Goal: Task Accomplishment & Management: Manage account settings

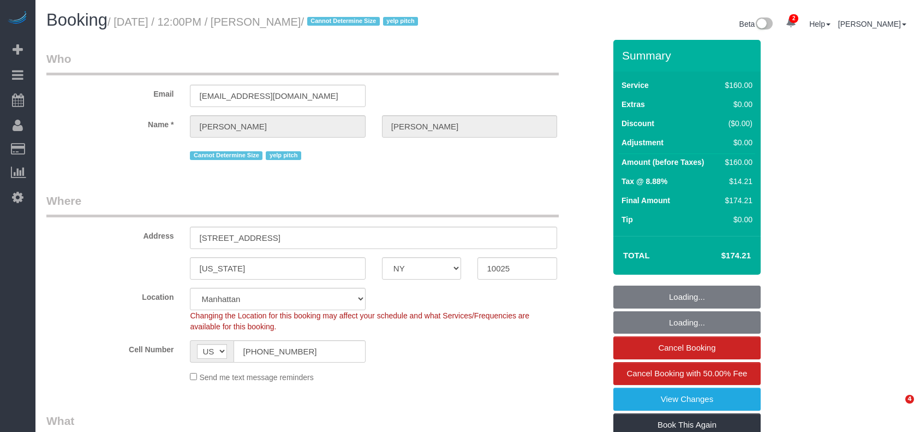
select select "NY"
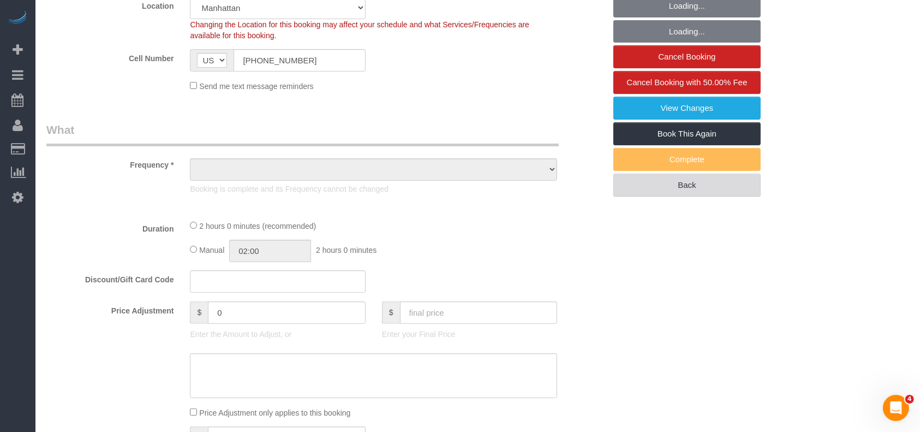
select select "string:stripe-pm_1NRGdb4VGloSiKo7LKtPL5zW"
select select "number:61"
select select "number:74"
select select "number:15"
select select "number:5"
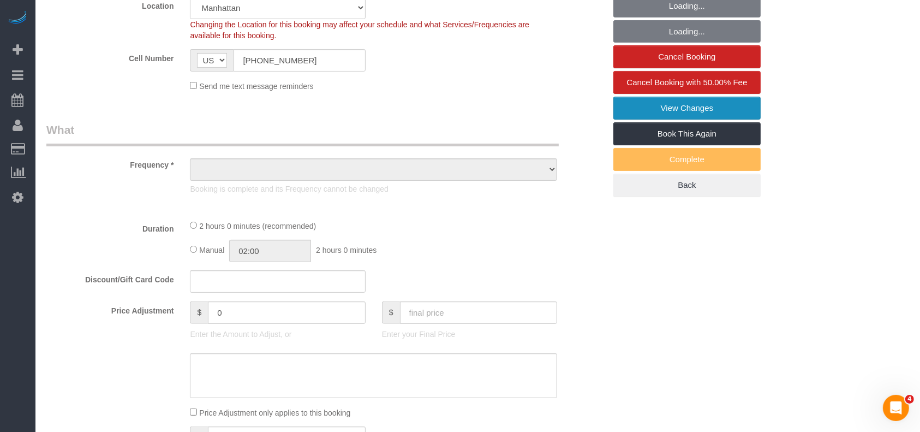
select select "object:1354"
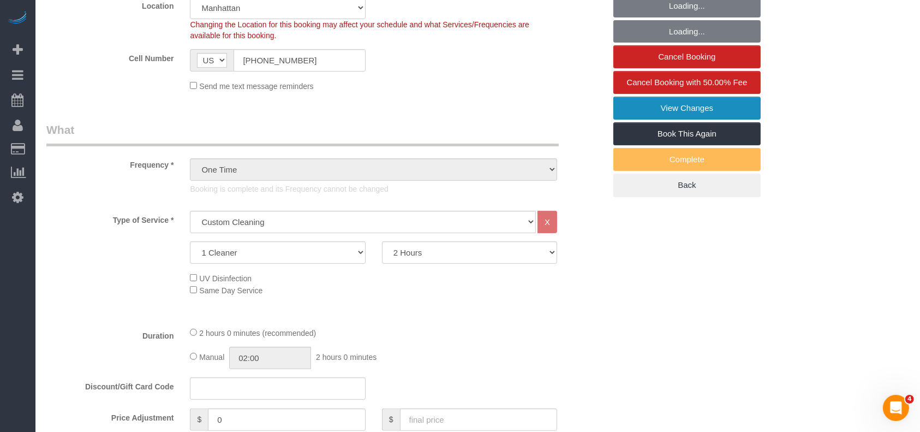
click at [709, 104] on link "View Changes" at bounding box center [687, 108] width 147 height 23
select select "spot1"
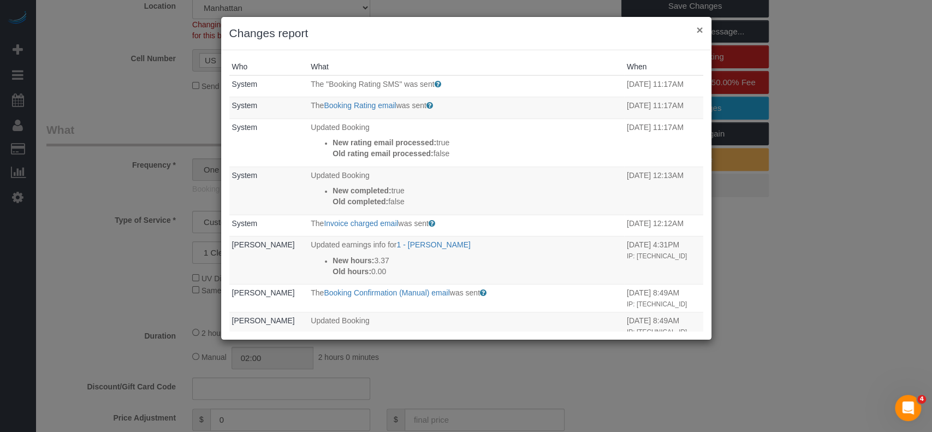
click at [697, 28] on button "×" at bounding box center [699, 29] width 7 height 11
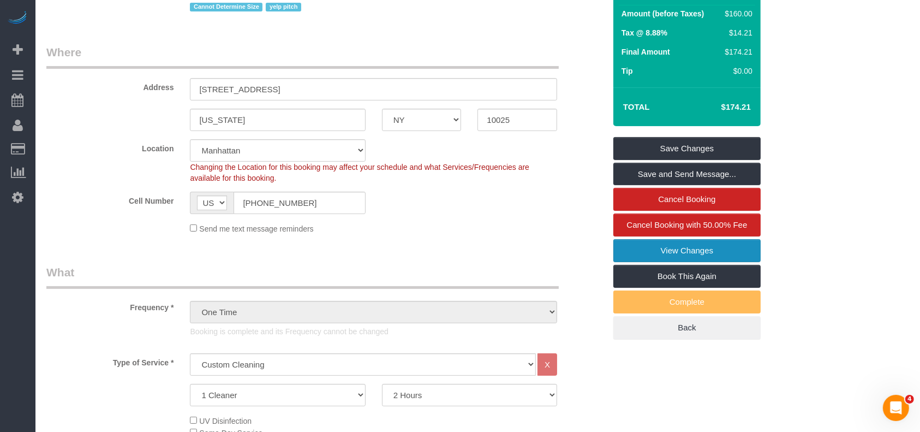
scroll to position [145, 0]
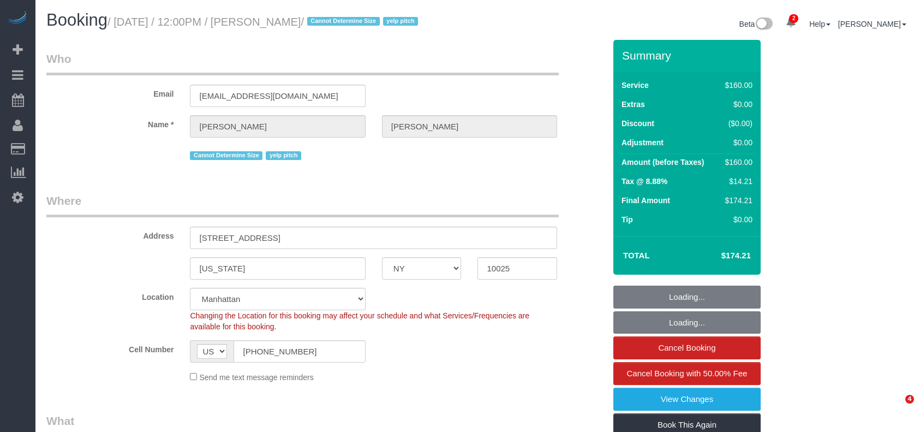
select select "NY"
select select "number:61"
select select "number:74"
select select "number:15"
select select "number:5"
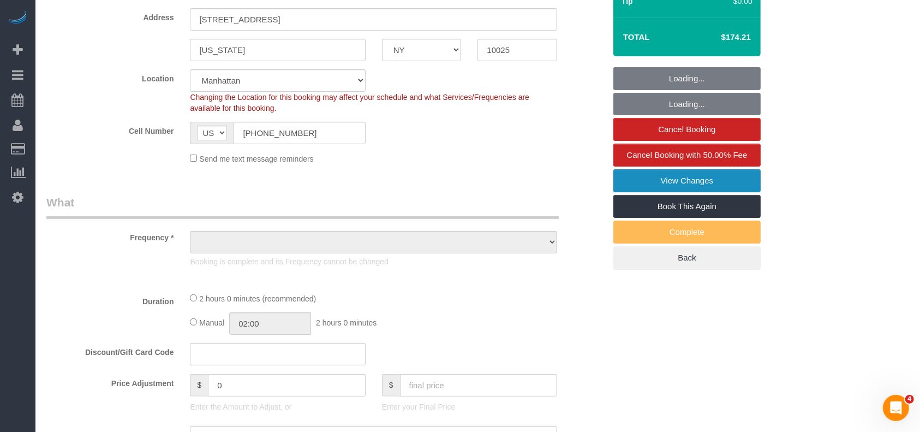
click at [709, 180] on link "View Changes" at bounding box center [687, 180] width 147 height 23
select select "string:stripe-pm_1NRGdb4VGloSiKo7LKtPL5zW"
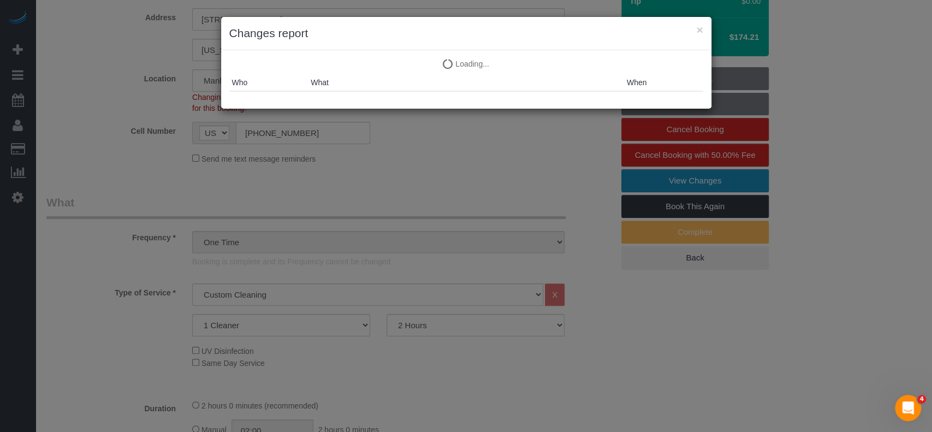
select select "object:1368"
select select "spot1"
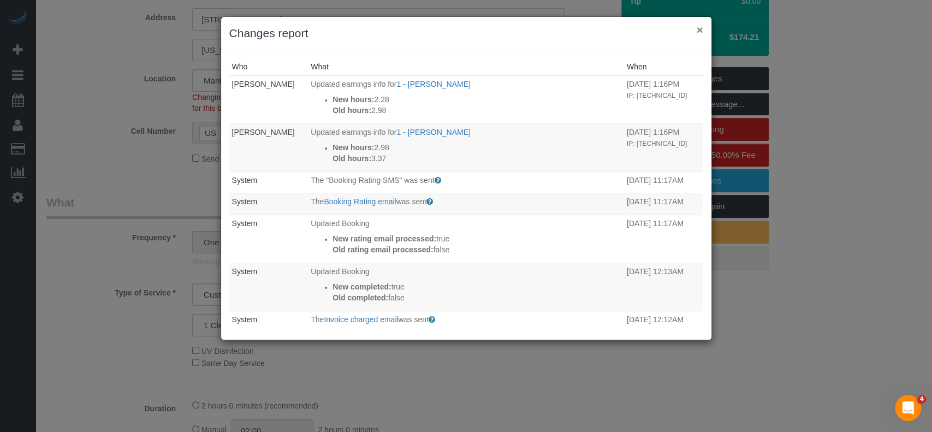
click at [699, 27] on button "×" at bounding box center [699, 29] width 7 height 11
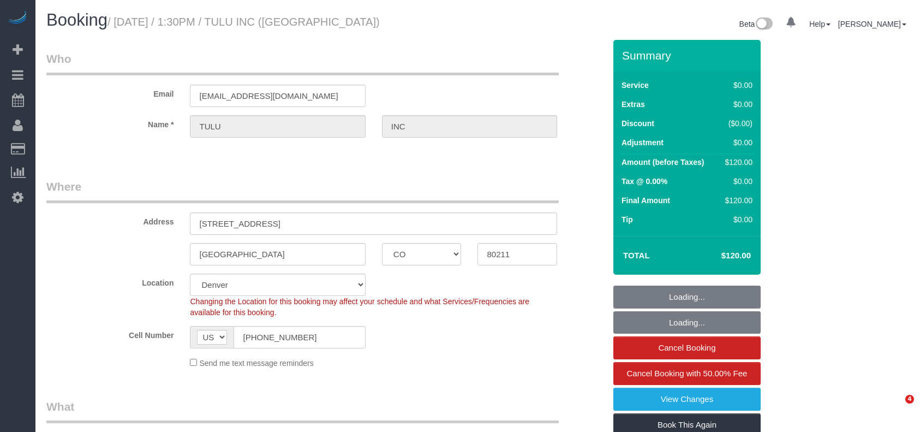
select select "CO"
select select "object:713"
select select "1"
select select "number:89"
select select "number:90"
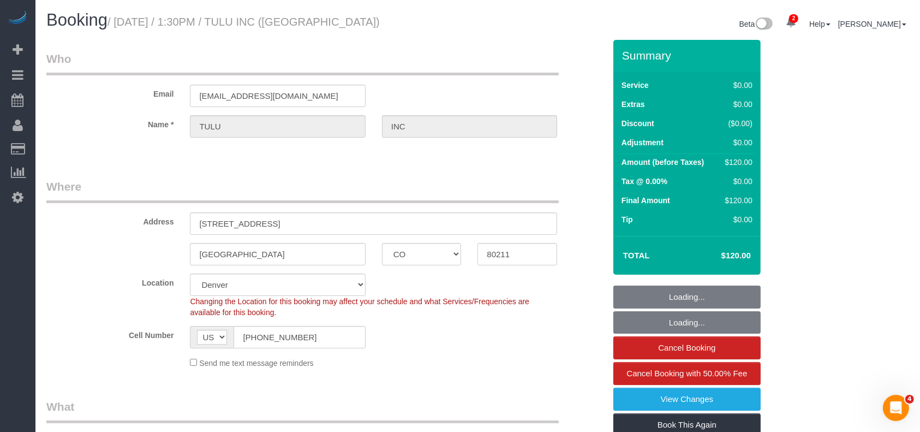
select select "number:15"
select select "number:6"
